Goal: Communication & Community: Ask a question

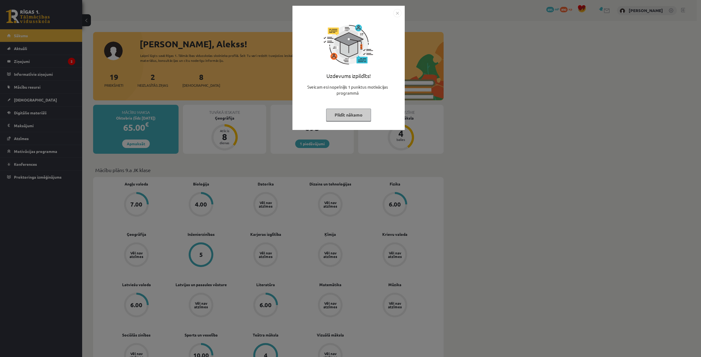
click at [369, 118] on button "Pildīt nākamo" at bounding box center [348, 115] width 45 height 13
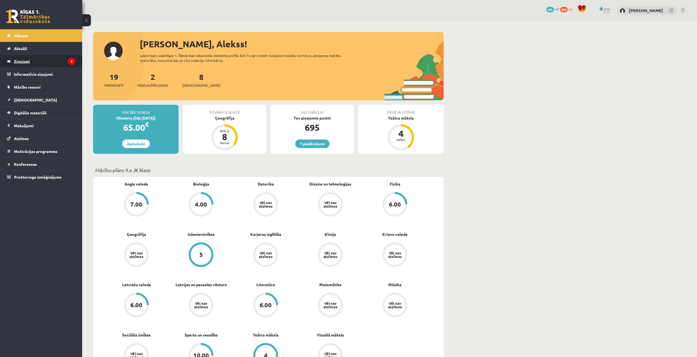
click at [26, 61] on legend "Ziņojumi 2" at bounding box center [44, 61] width 61 height 13
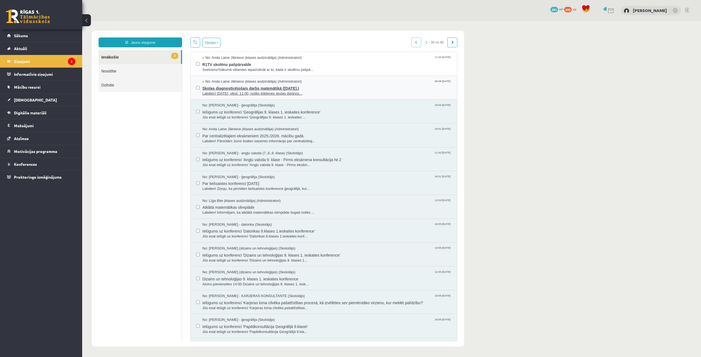
click at [250, 88] on span "Skolas diagnosticējošais darbs matemātikā ([DATE].)" at bounding box center [326, 87] width 249 height 7
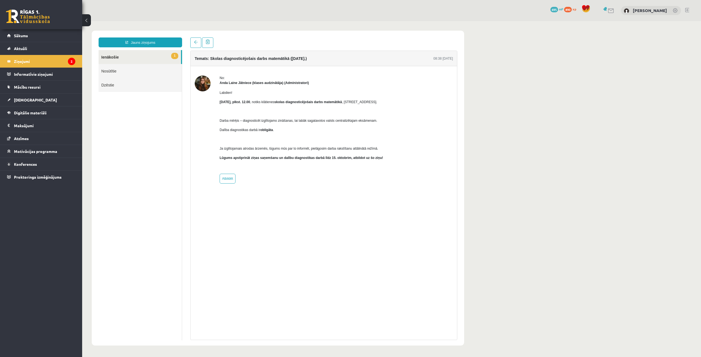
click at [405, 137] on div "No: Anda Laine Jātniece (klases audzinātāja) (Administratori) Labdien! 7. novem…" at bounding box center [324, 130] width 258 height 108
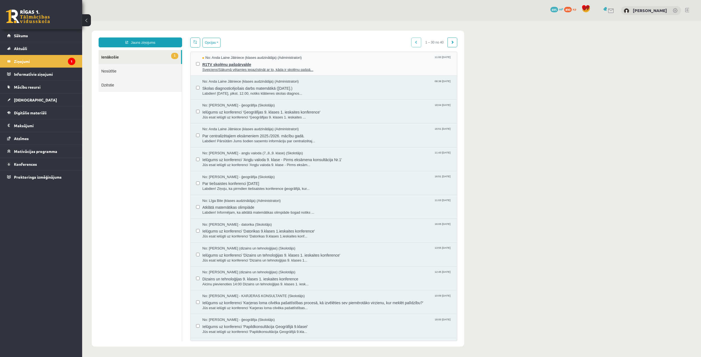
click at [228, 62] on span "R1TV skolēnu pašpārvalde" at bounding box center [326, 64] width 249 height 7
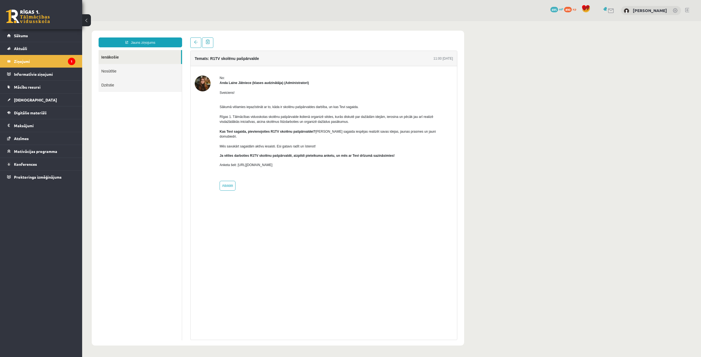
click at [492, 114] on body "Jauns ziņojums Ienākošie Nosūtītie Dzēstie ********* ********* ******* Temats: …" at bounding box center [391, 188] width 619 height 334
click at [45, 58] on legend "Ziņojumi 1" at bounding box center [44, 61] width 61 height 13
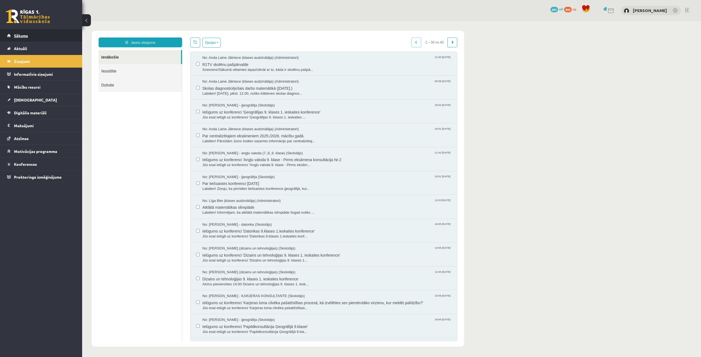
click at [40, 36] on link "Sākums" at bounding box center [41, 35] width 68 height 13
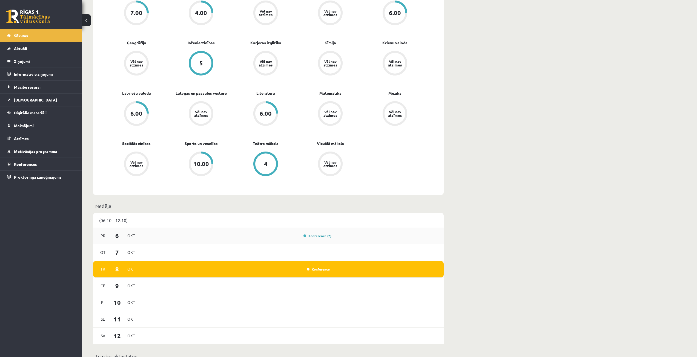
scroll to position [383, 0]
